Goal: Navigation & Orientation: Find specific page/section

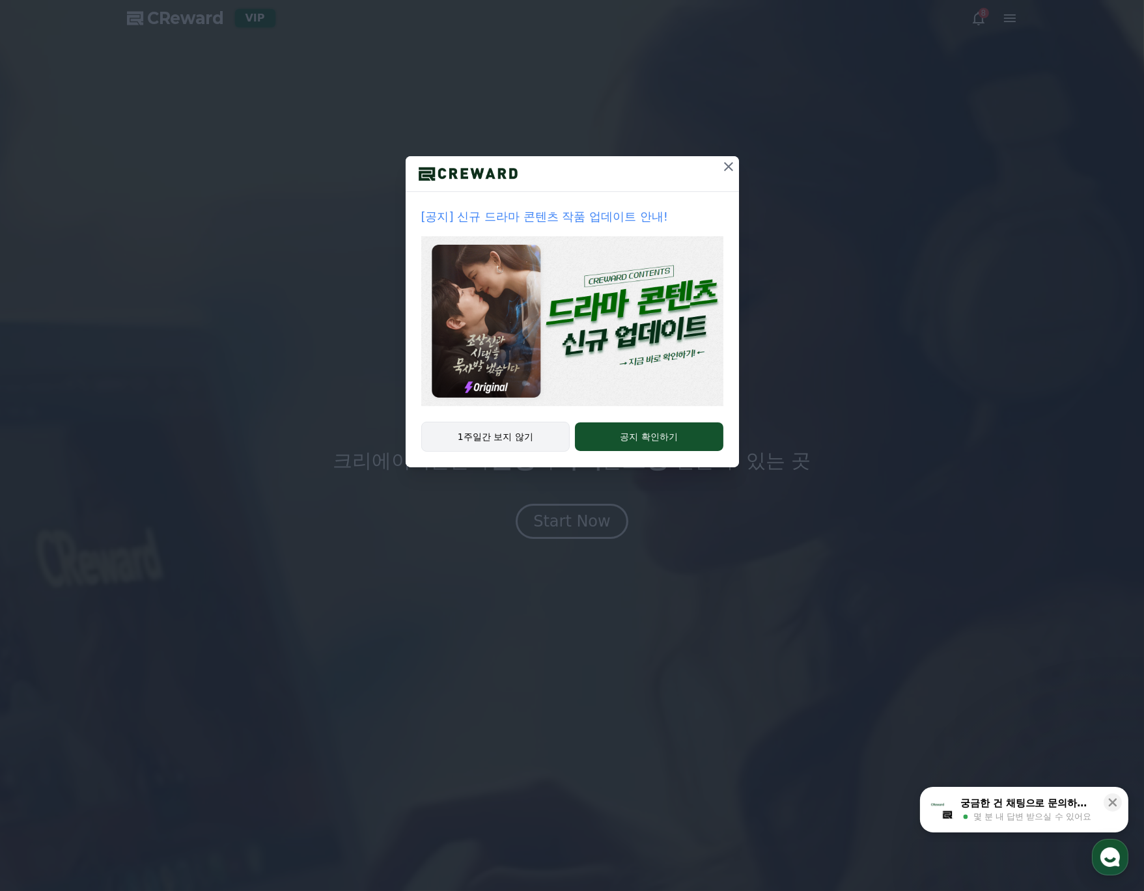
click at [521, 448] on button "1주일간 보지 않기" at bounding box center [495, 437] width 149 height 30
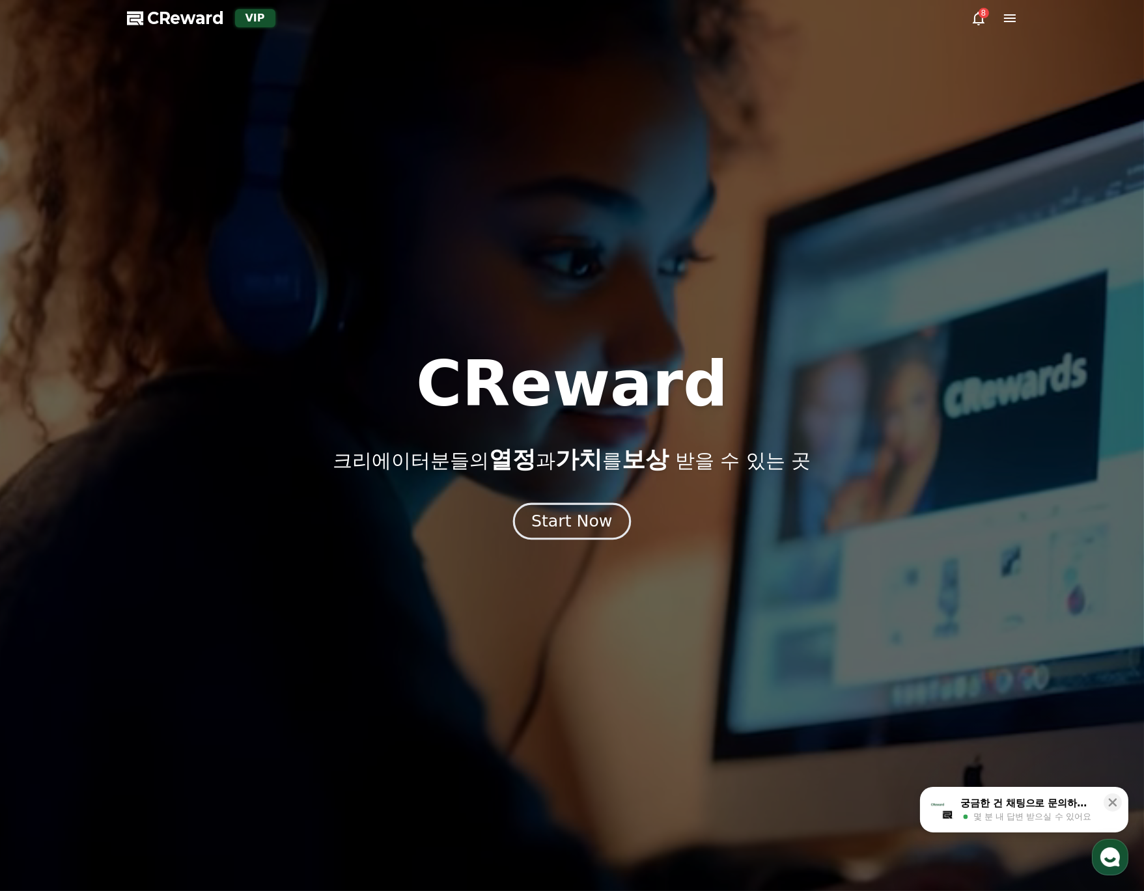
click at [601, 529] on div "Start Now" at bounding box center [571, 521] width 81 height 22
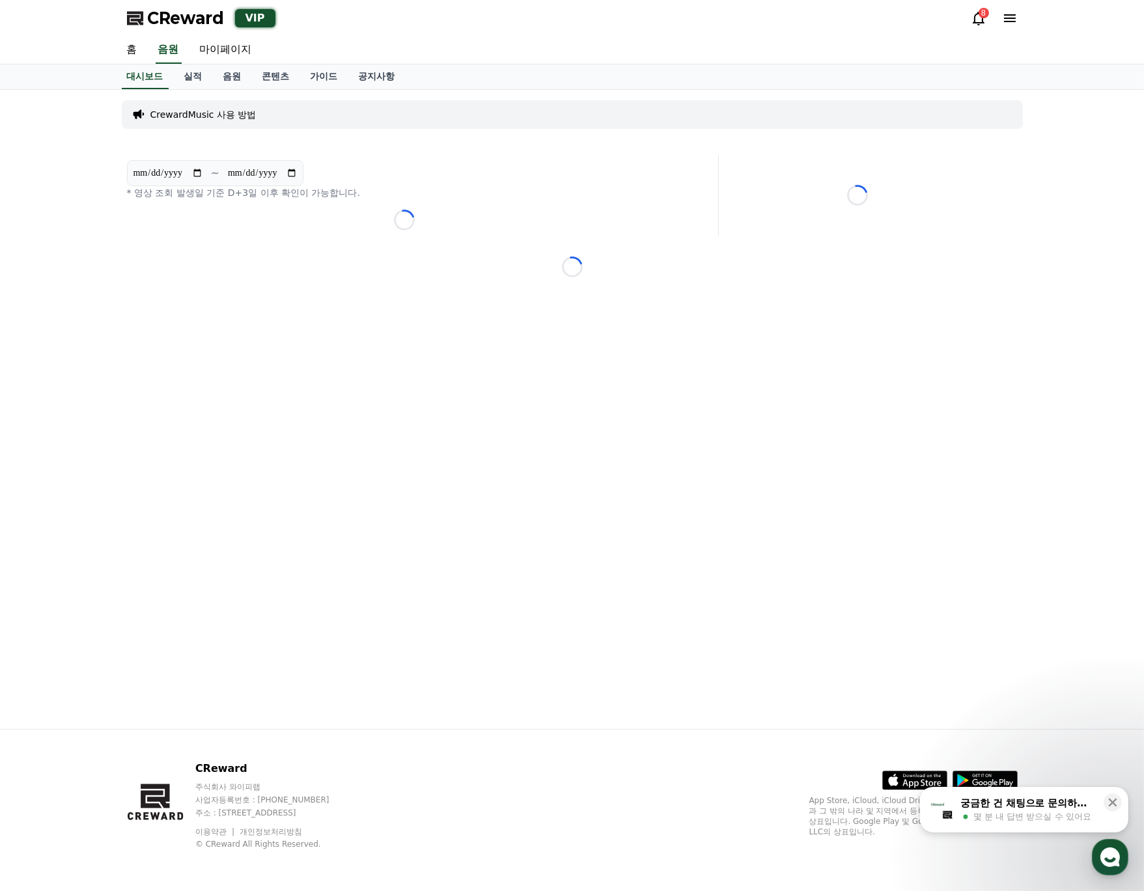
click at [979, 24] on icon at bounding box center [979, 18] width 16 height 16
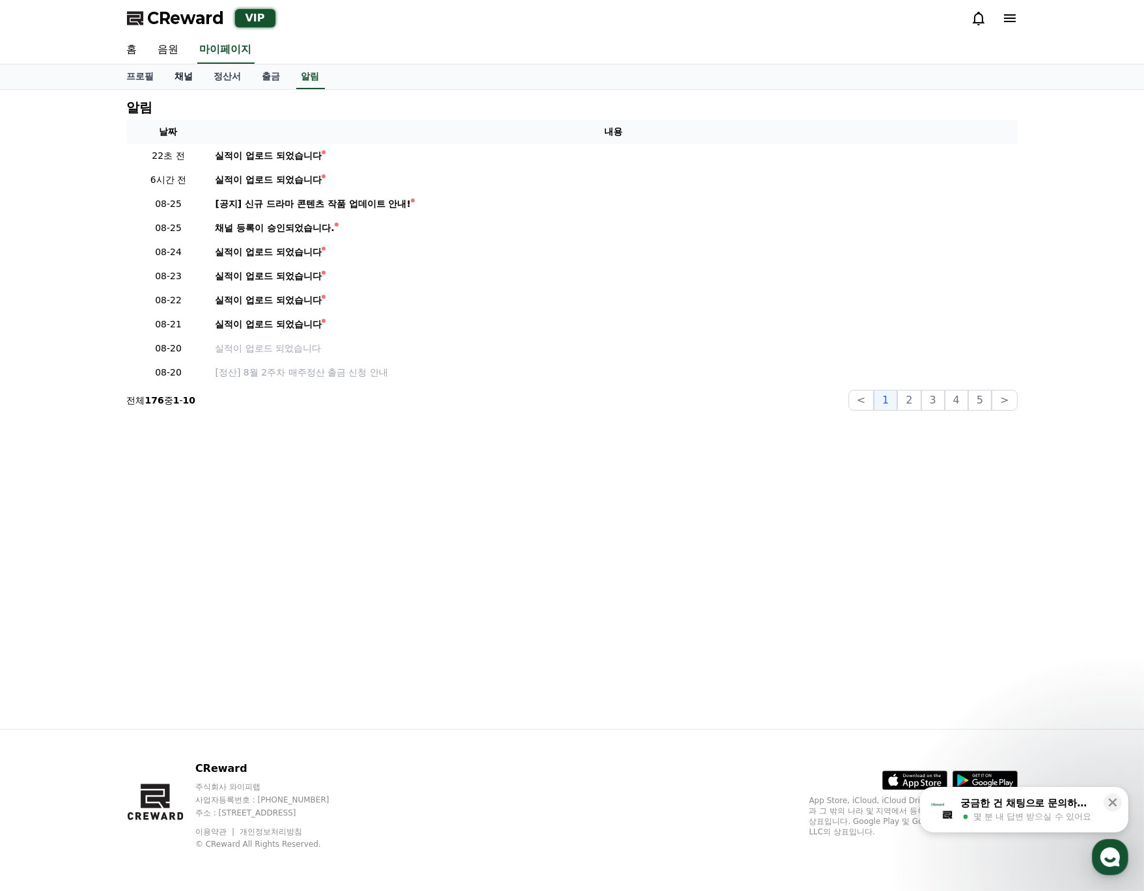
click at [193, 84] on link "채널" at bounding box center [184, 76] width 39 height 25
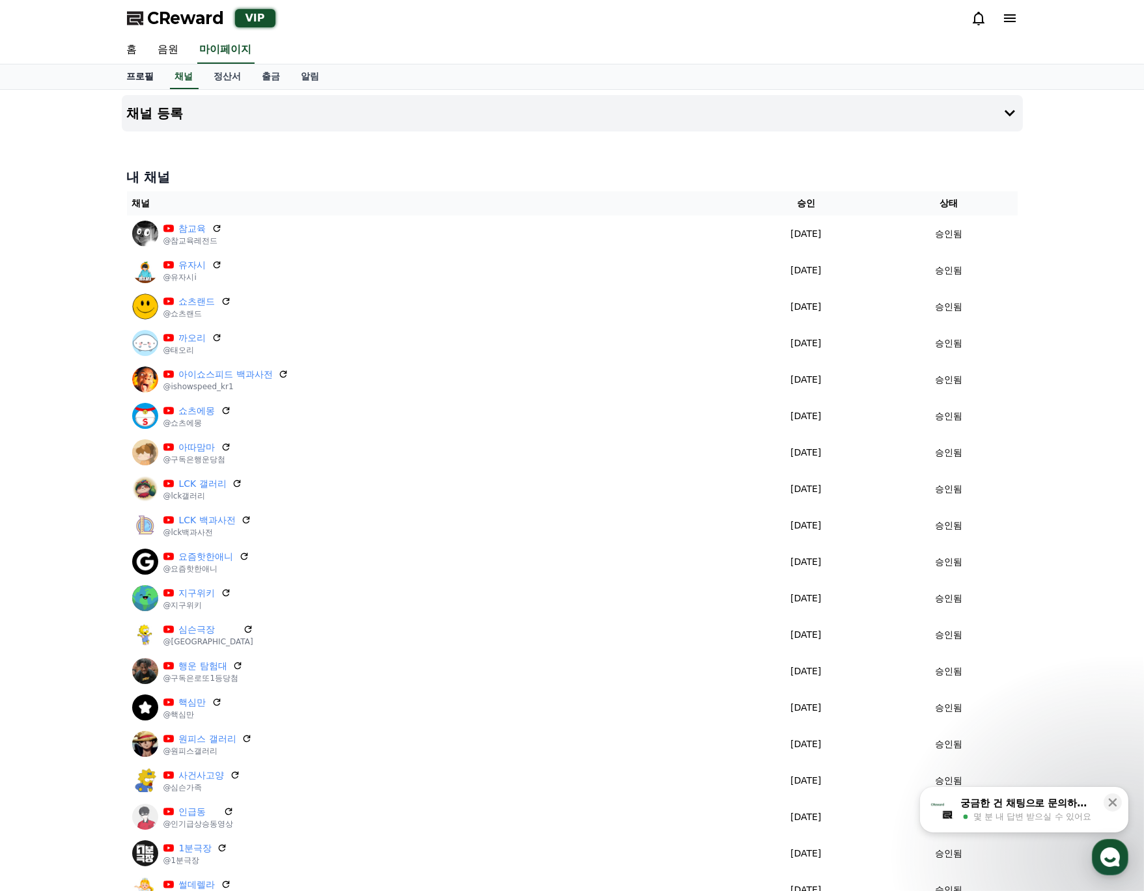
click at [143, 79] on link "프로필" at bounding box center [141, 76] width 48 height 25
select select "**********"
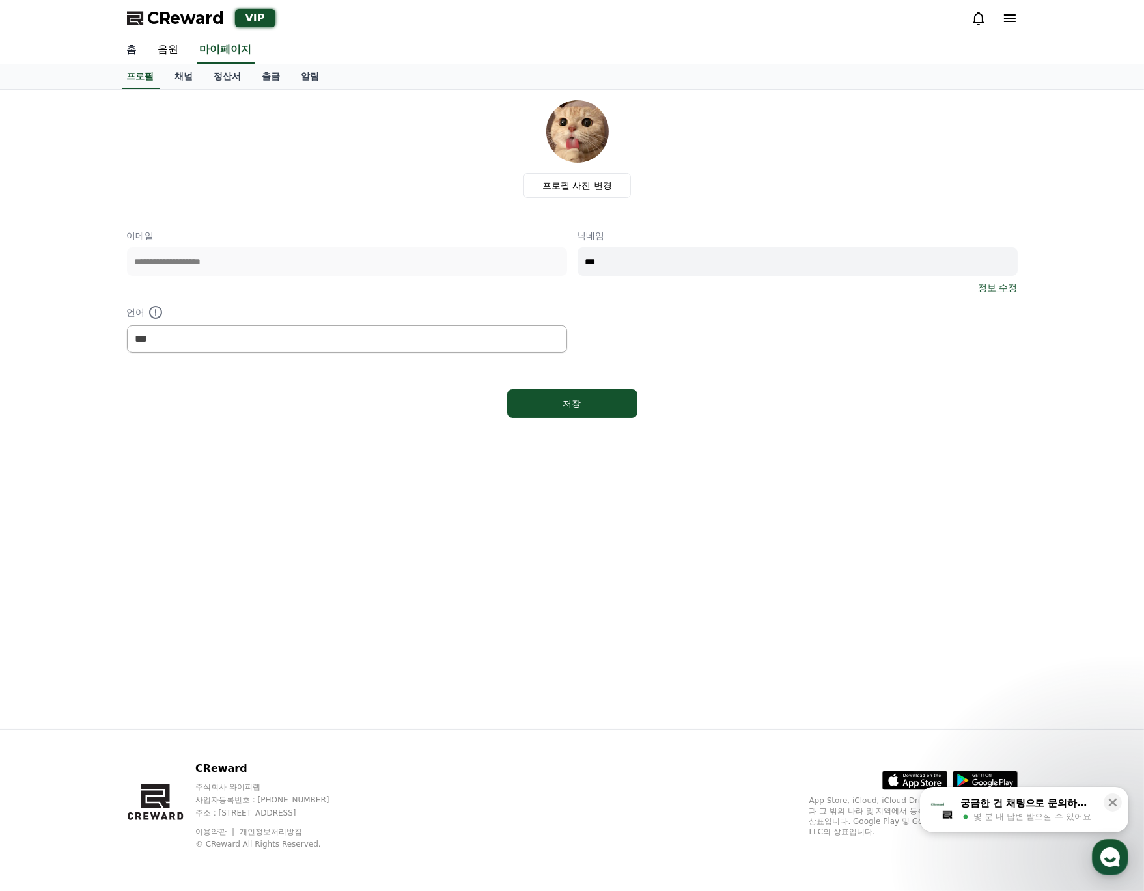
click at [142, 49] on link "홈" at bounding box center [132, 49] width 31 height 27
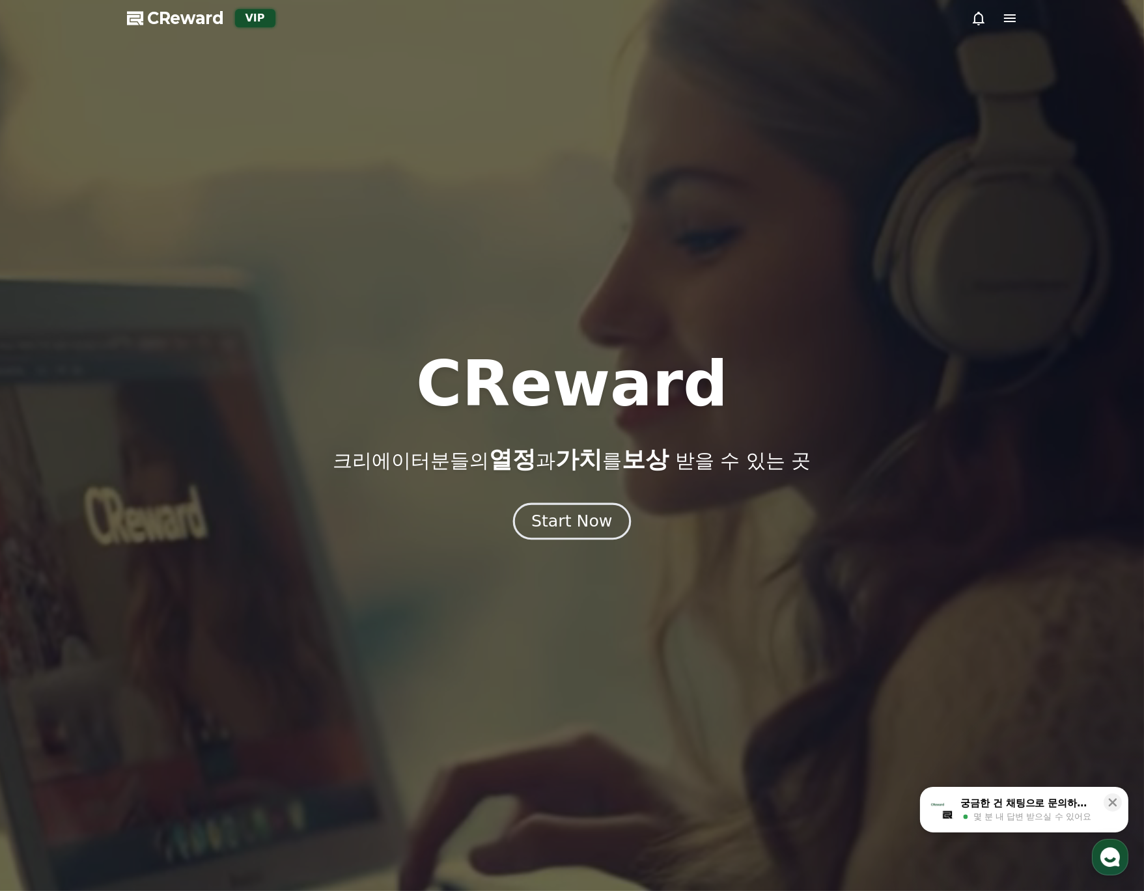
click at [578, 508] on button "Start Now" at bounding box center [572, 521] width 118 height 37
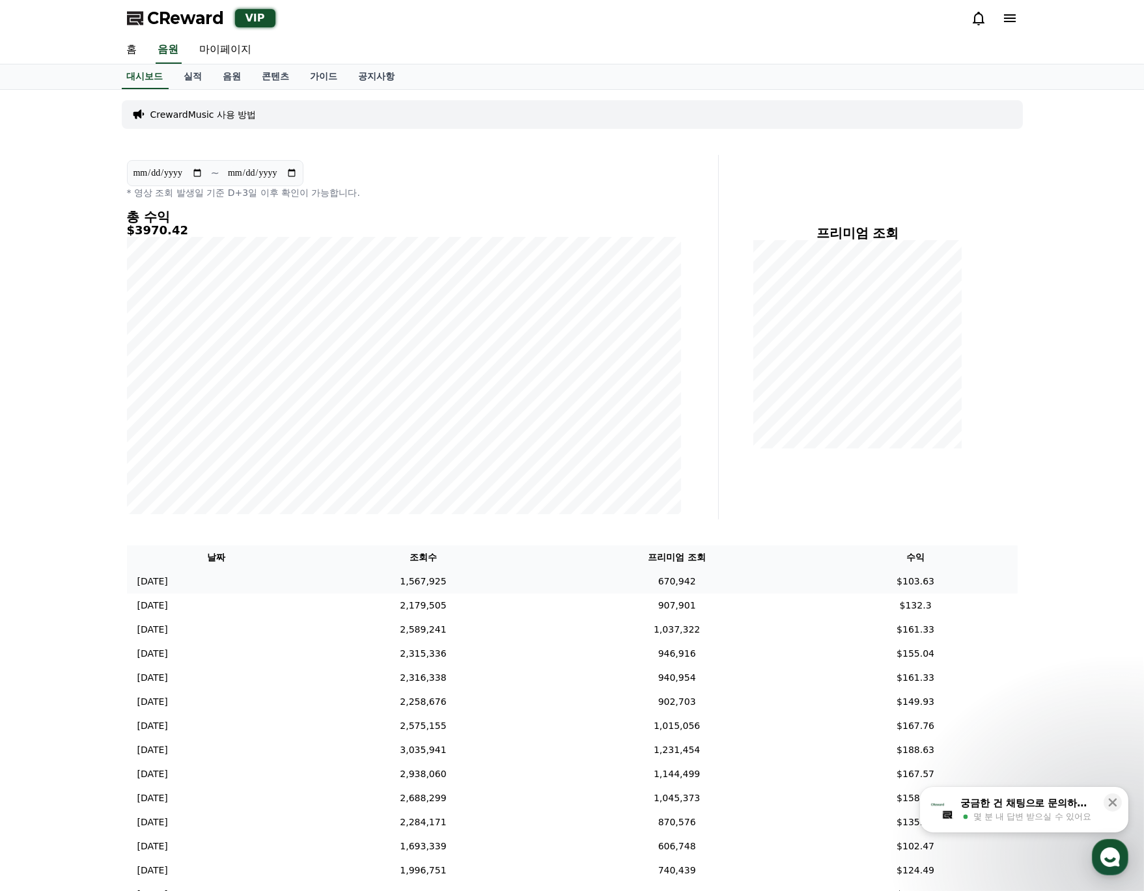
click at [247, 581] on td "[DATE] 08/24" at bounding box center [217, 582] width 180 height 24
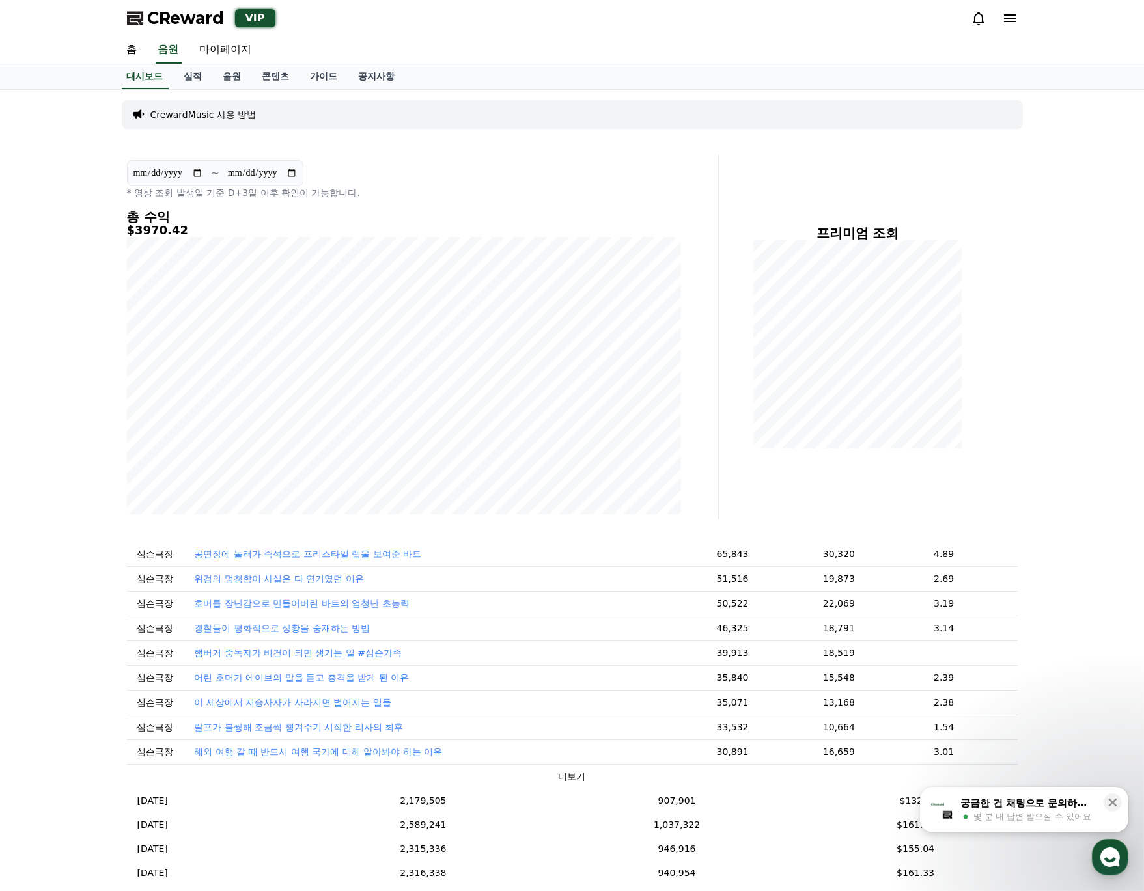
scroll to position [104, 0]
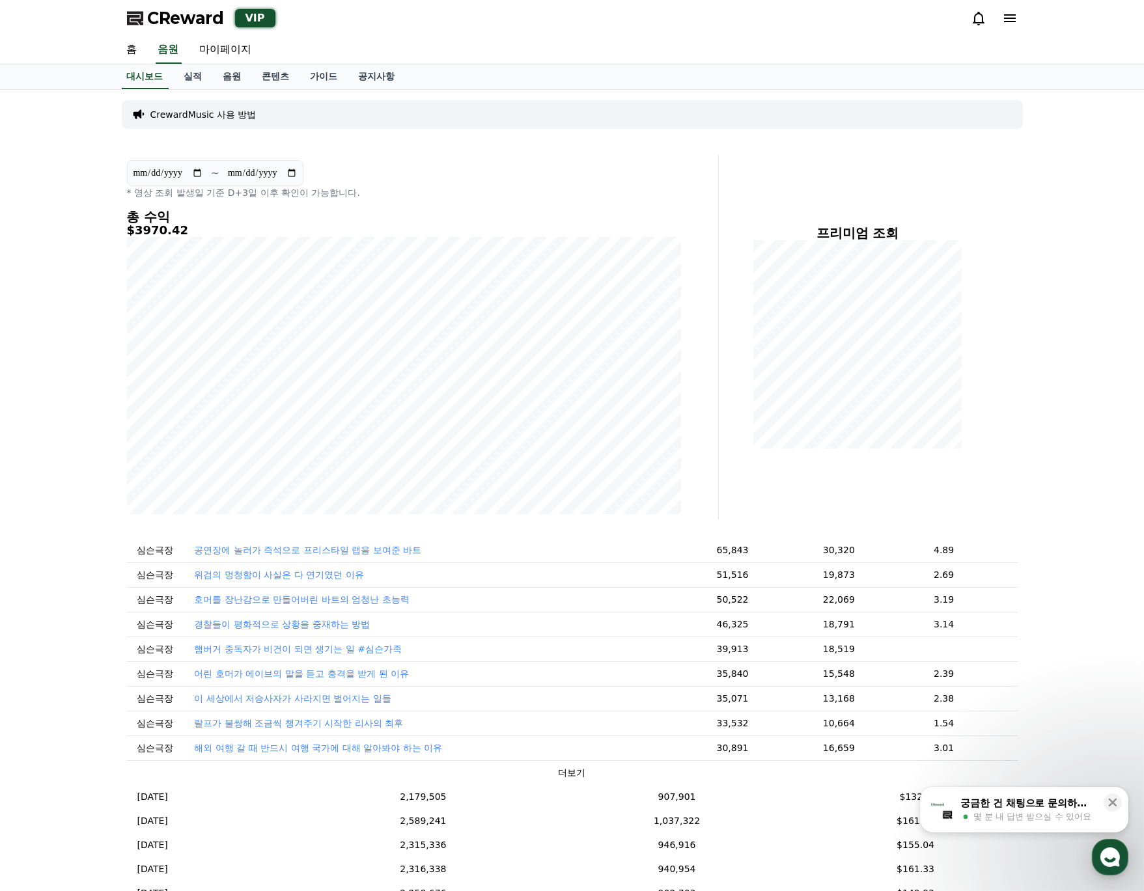
click at [586, 777] on td "더보기" at bounding box center [572, 772] width 891 height 25
click at [565, 770] on button "더보기" at bounding box center [572, 773] width 27 height 14
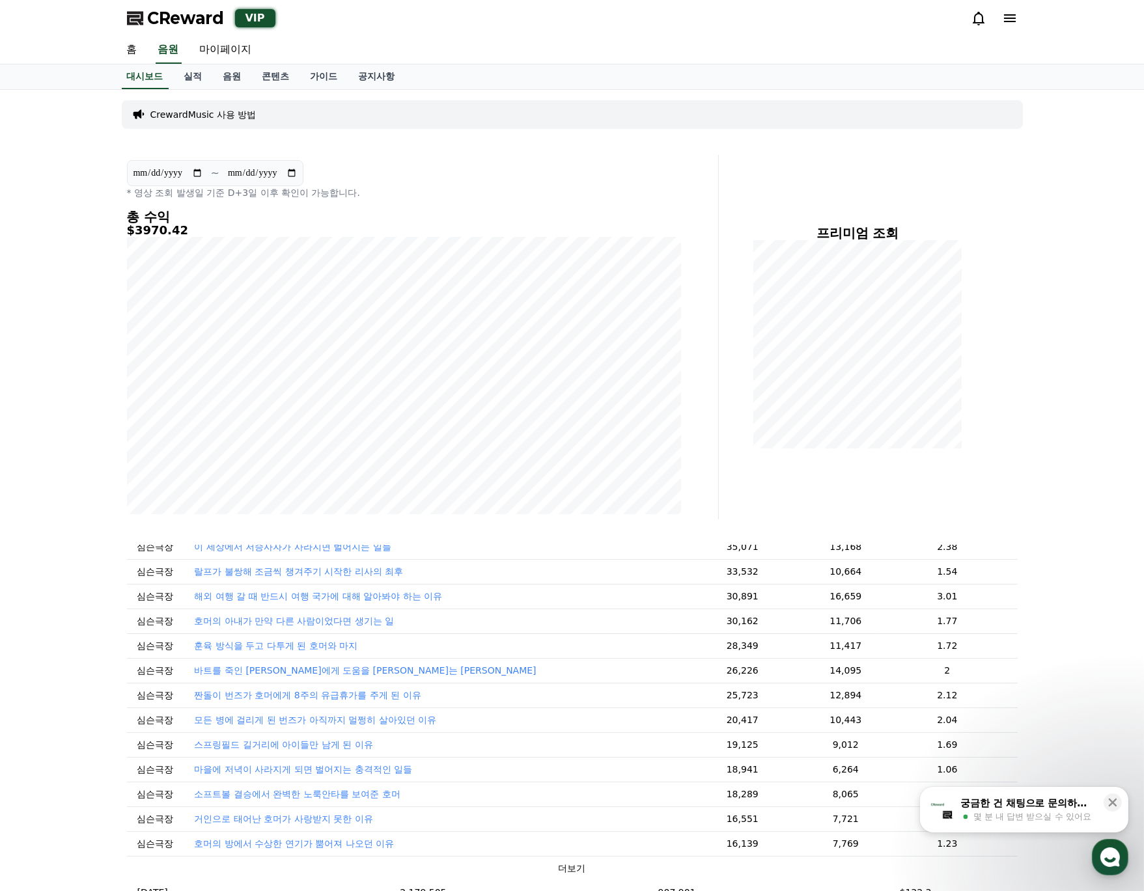
scroll to position [160, 0]
click at [559, 862] on button "더보기" at bounding box center [572, 869] width 27 height 14
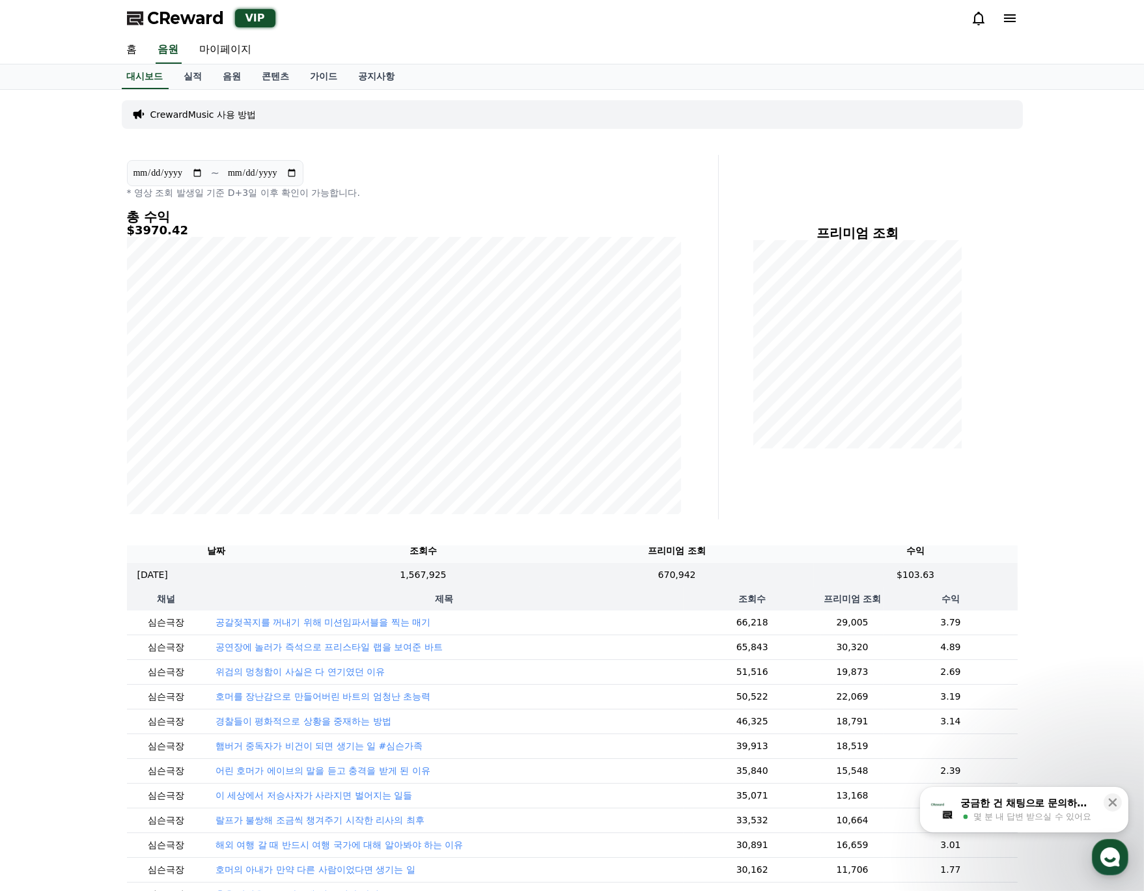
scroll to position [0, 0]
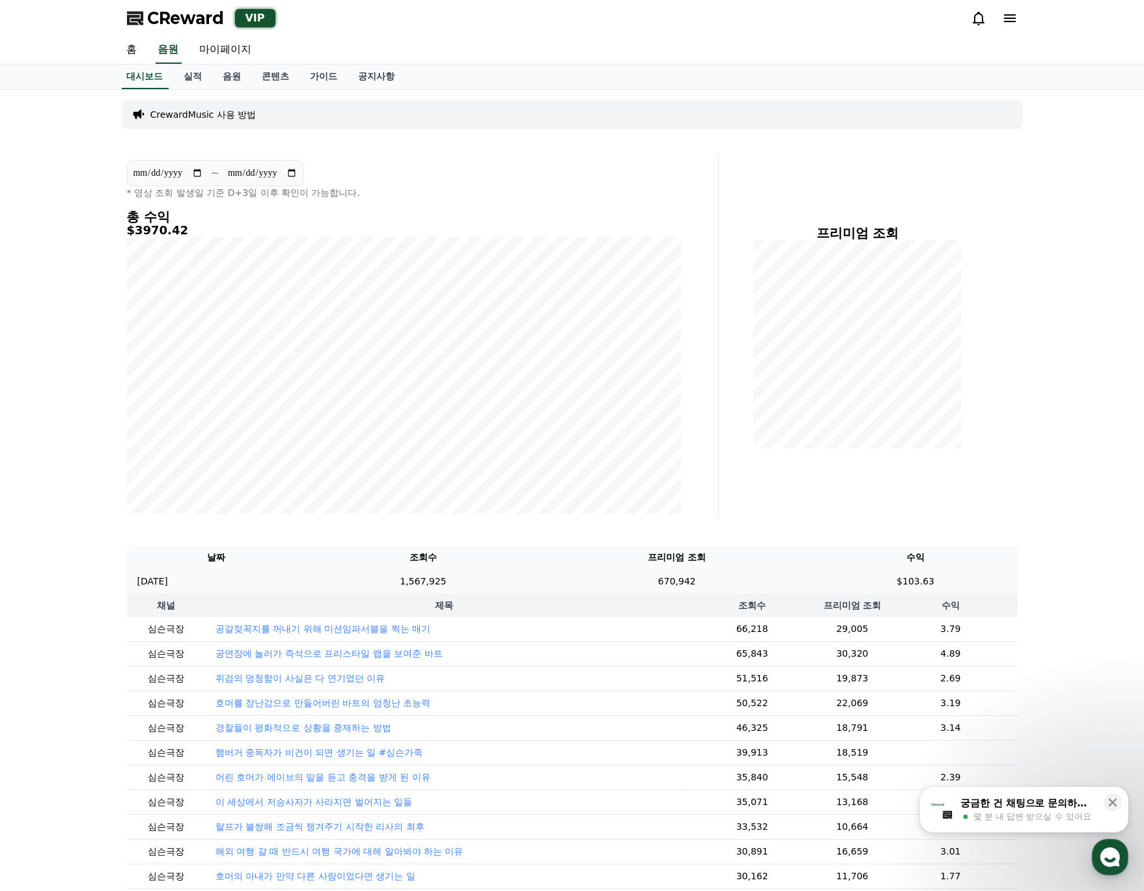
click at [168, 581] on p "[DATE]" at bounding box center [152, 582] width 31 height 14
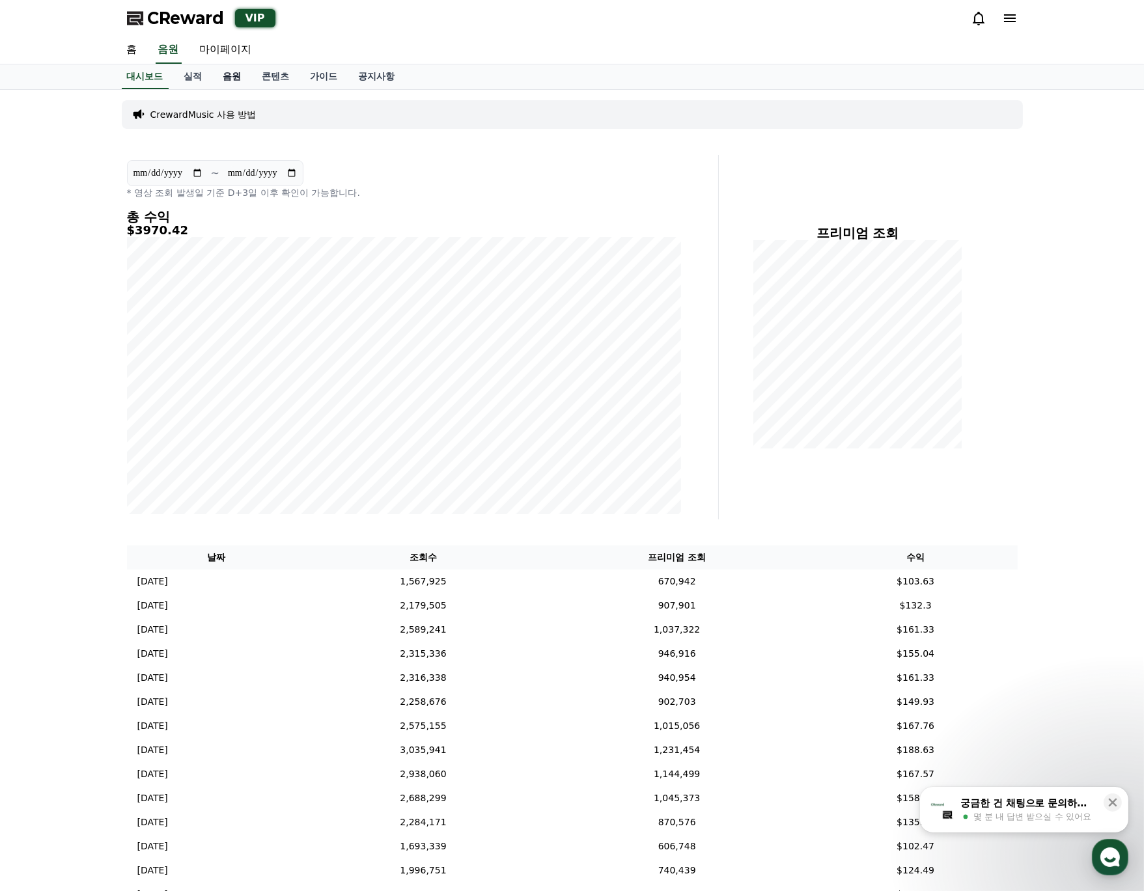
click at [240, 76] on link "음원" at bounding box center [232, 76] width 39 height 25
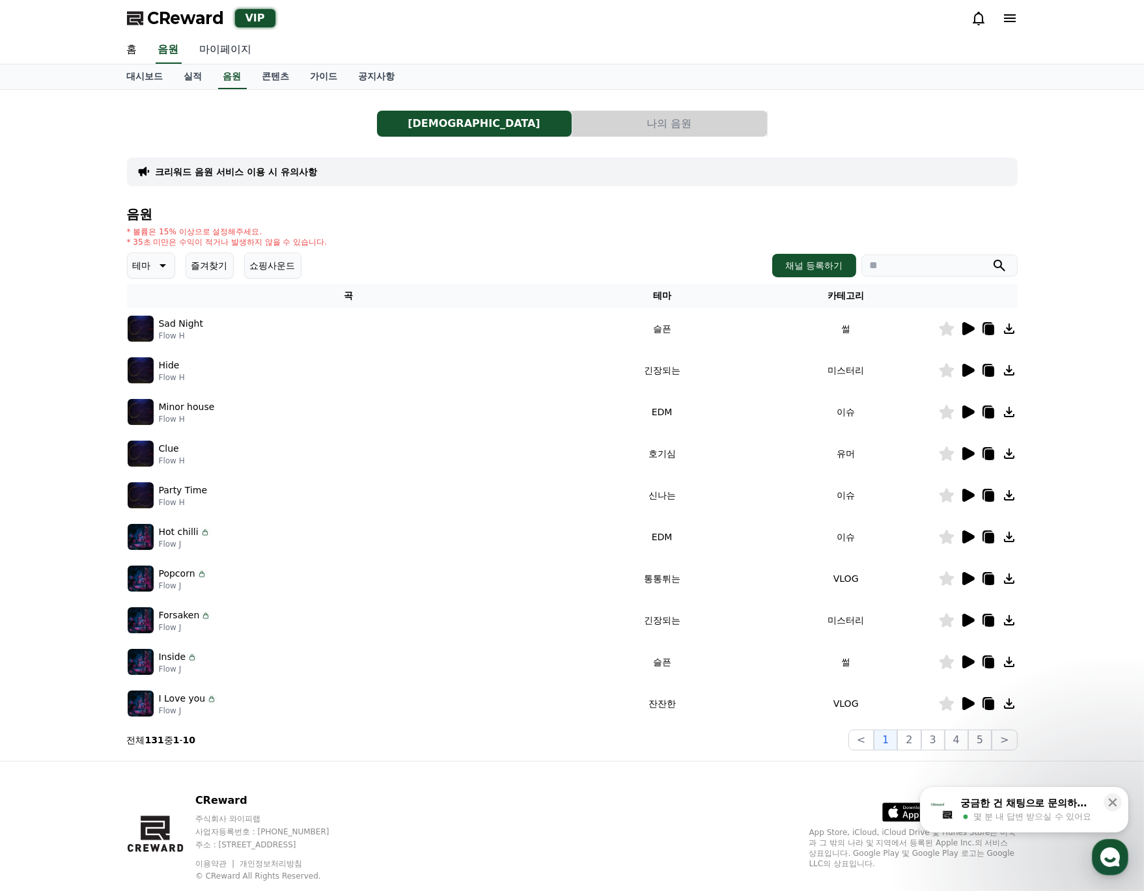
click at [246, 49] on link "마이페이지" at bounding box center [225, 49] width 73 height 27
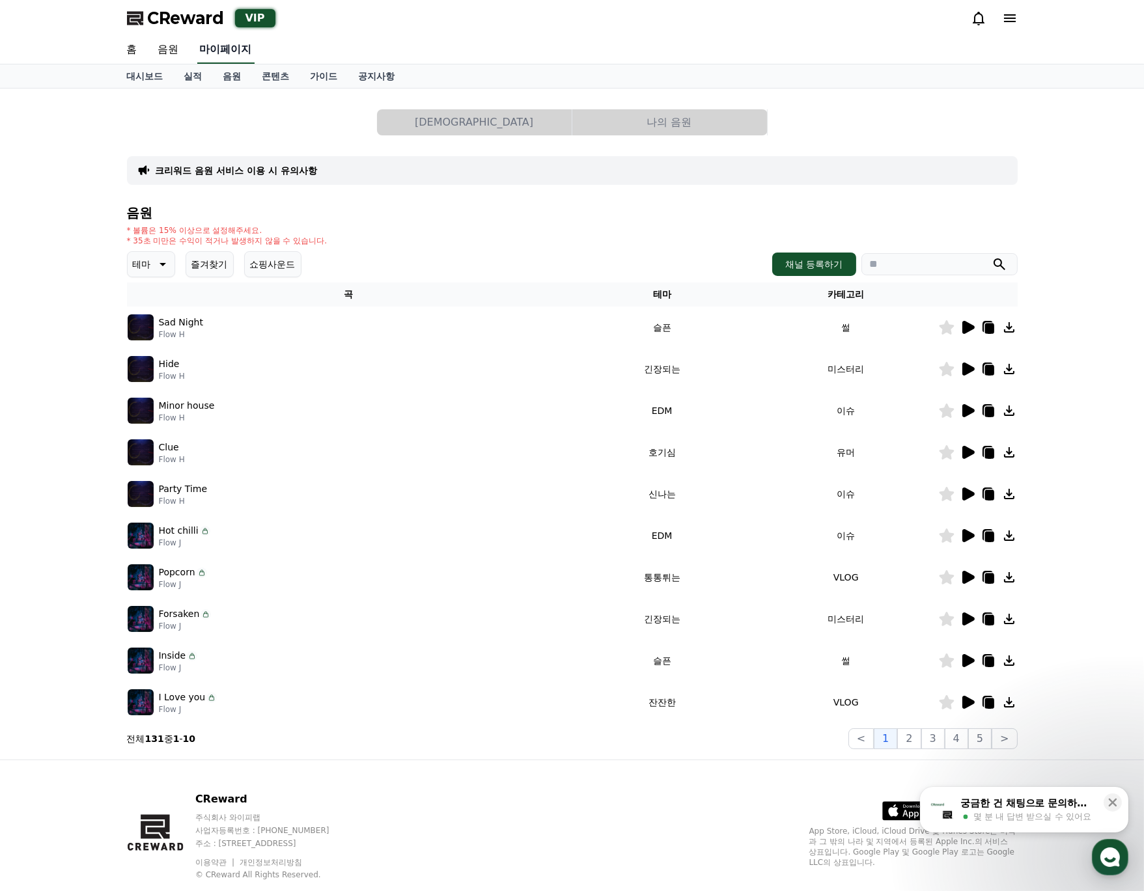
select select "**********"
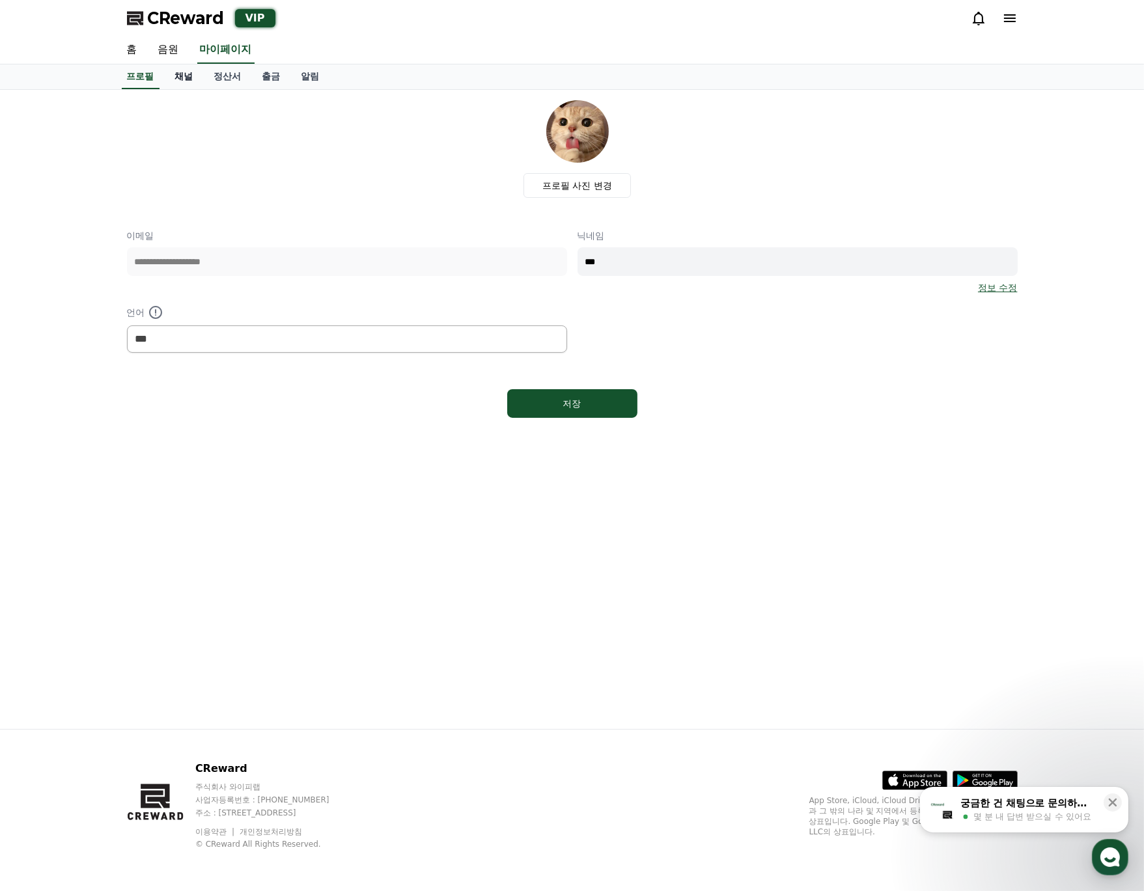
click at [174, 75] on link "채널" at bounding box center [184, 76] width 39 height 25
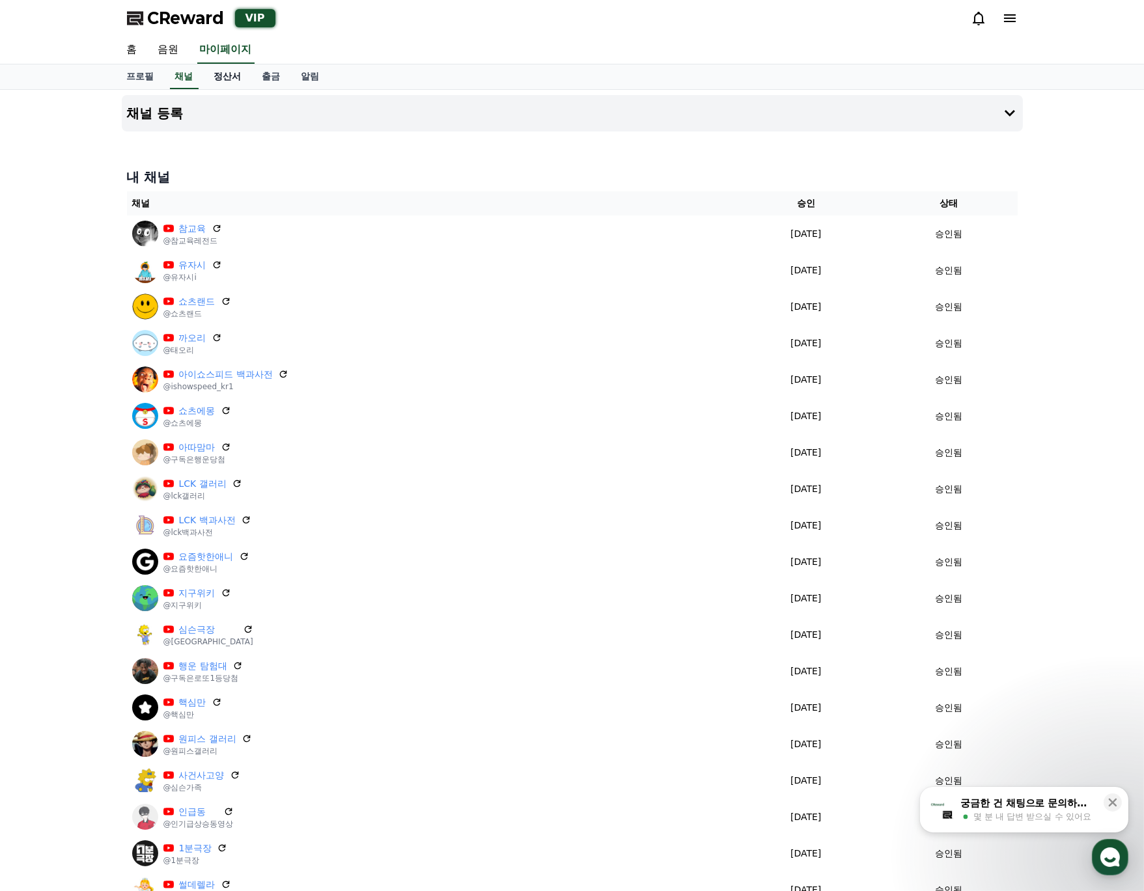
click at [221, 73] on link "정산서" at bounding box center [228, 76] width 48 height 25
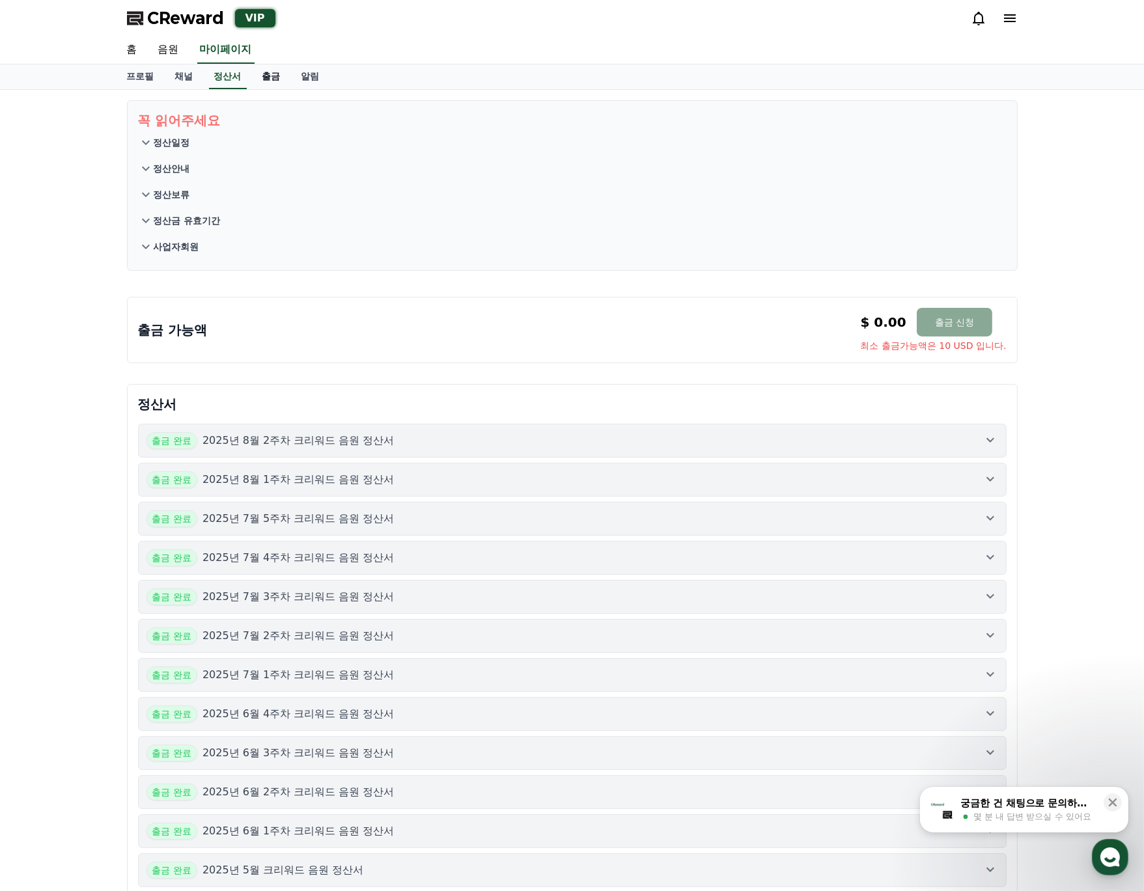
click at [265, 85] on link "출금" at bounding box center [271, 76] width 39 height 25
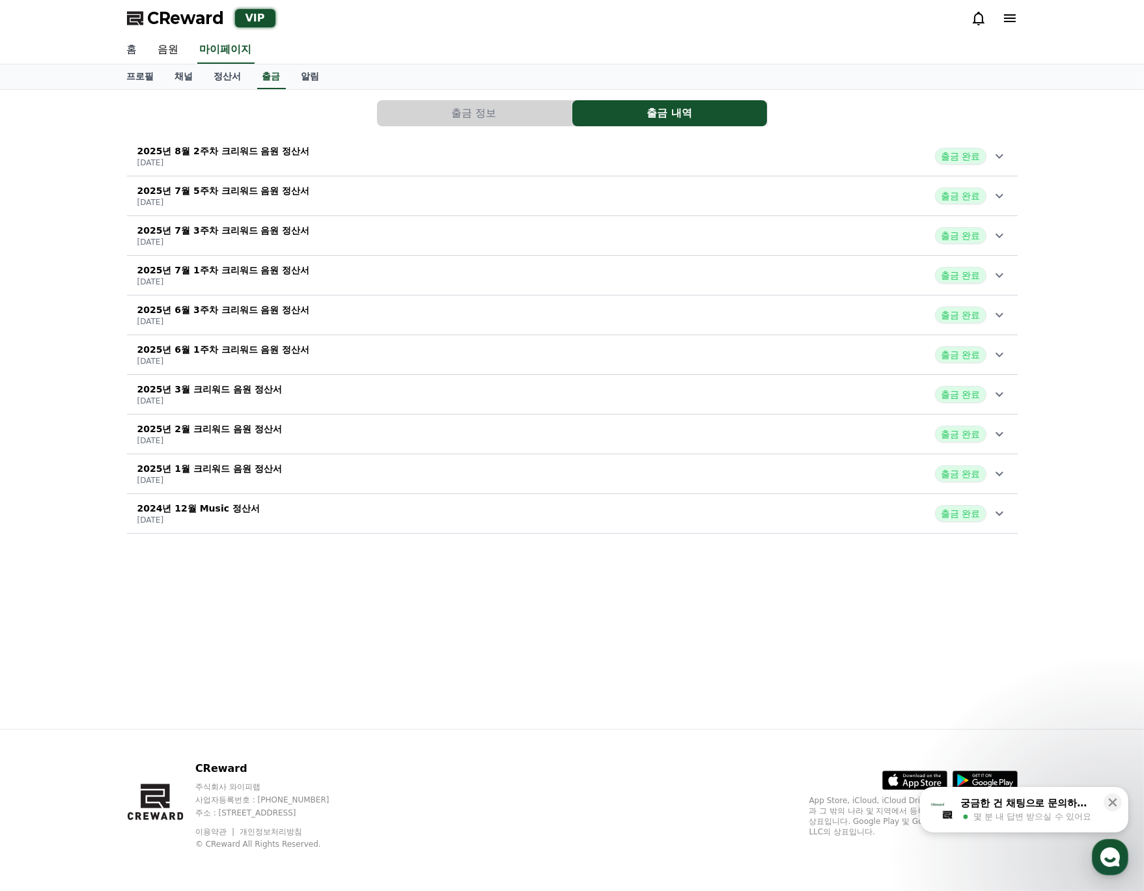
click at [125, 40] on link "홈" at bounding box center [132, 49] width 31 height 27
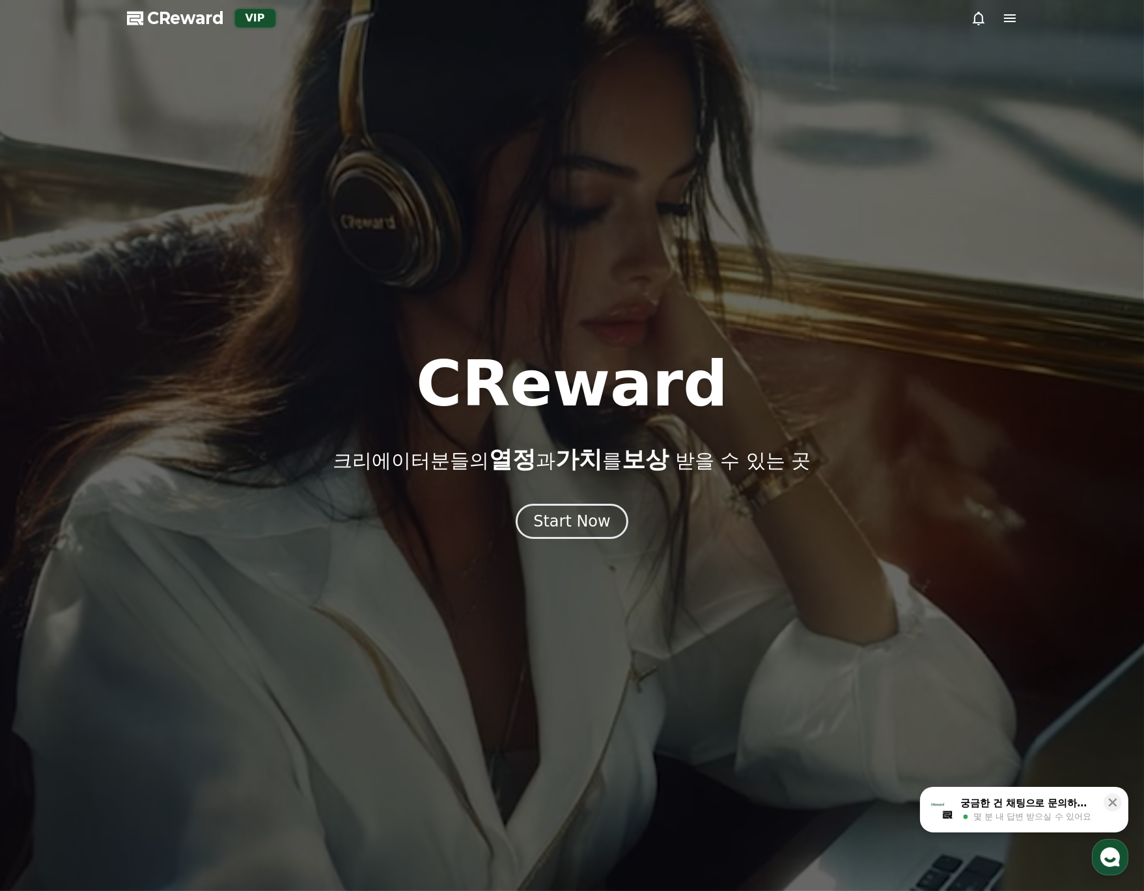
click at [374, 158] on div at bounding box center [572, 445] width 1144 height 891
